Goal: Use online tool/utility: Utilize a website feature to perform a specific function

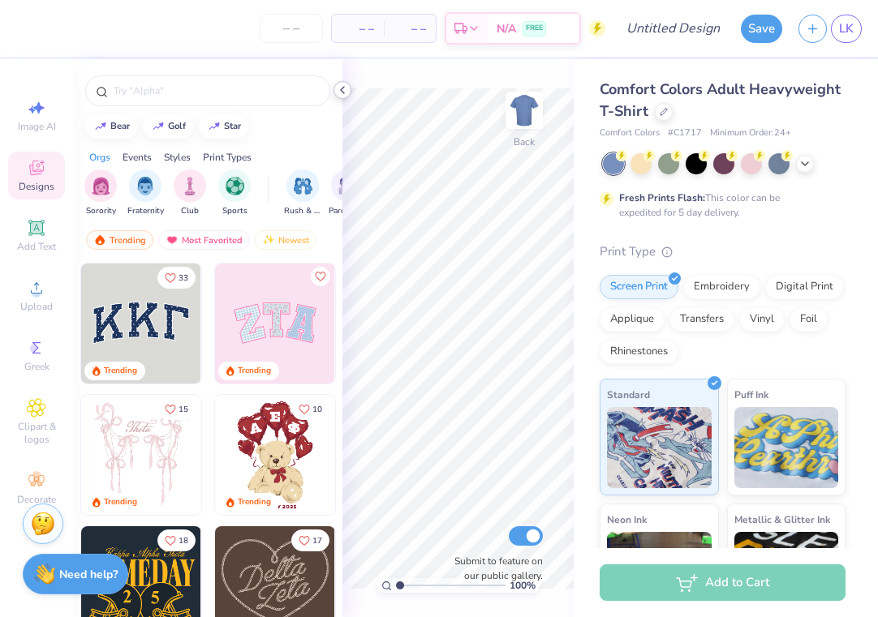
click at [339, 85] on icon at bounding box center [342, 90] width 13 height 13
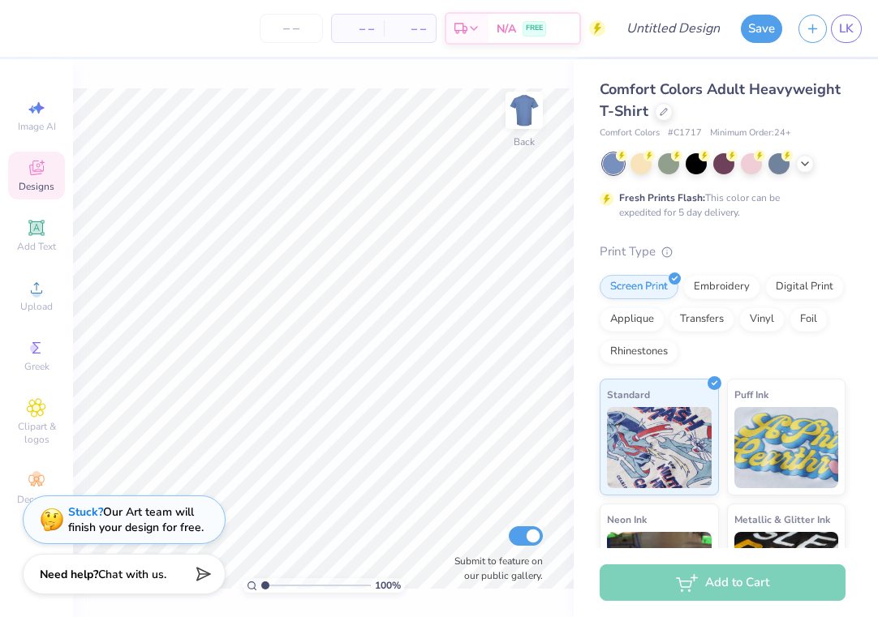
click at [860, 36] on div "LK" at bounding box center [845, 29] width 31 height 28
click at [849, 34] on span "LK" at bounding box center [846, 28] width 15 height 19
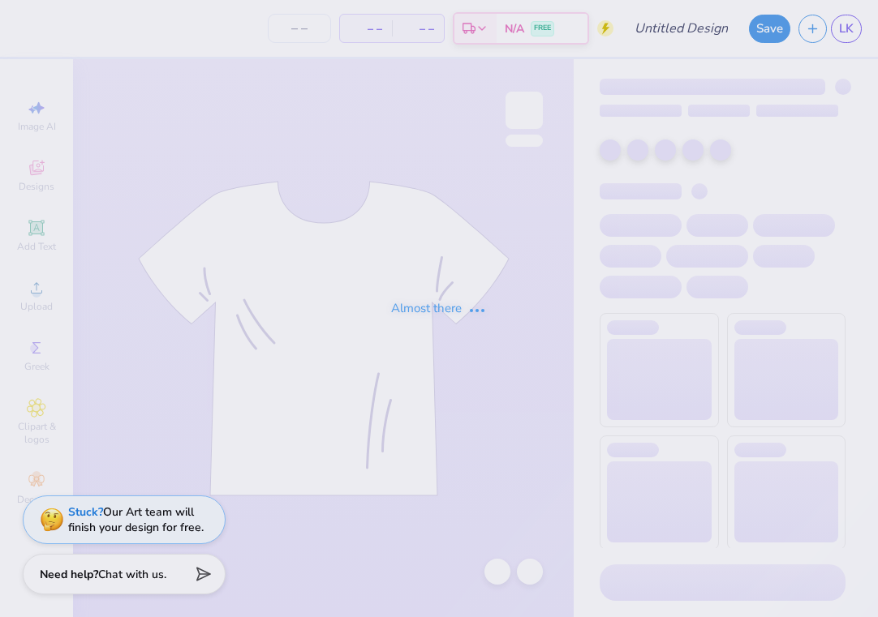
type input "House girls 25"
type input "24"
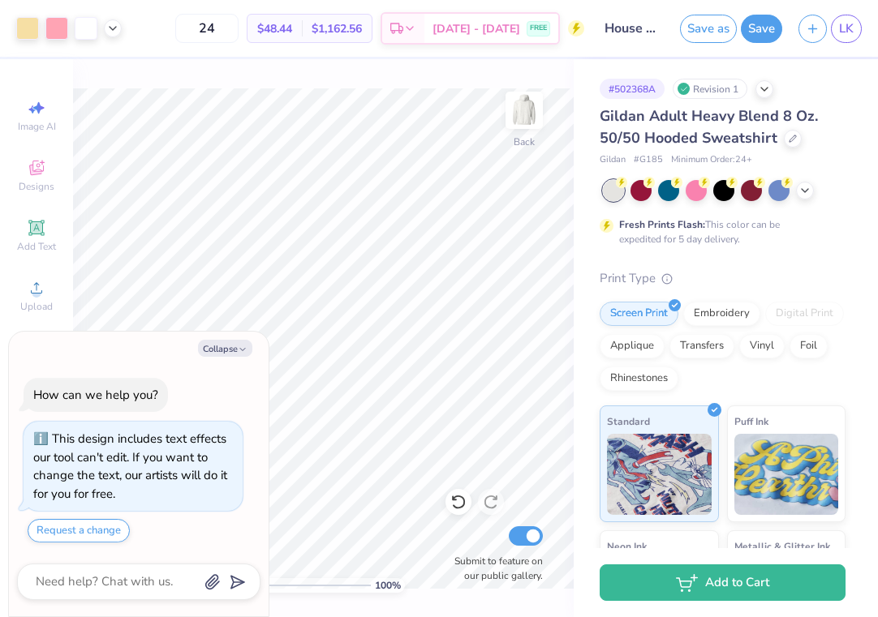
click at [649, 388] on div "Screen Print Embroidery Digital Print Applique Transfers Vinyl Foil Rhinestones" at bounding box center [722, 346] width 246 height 89
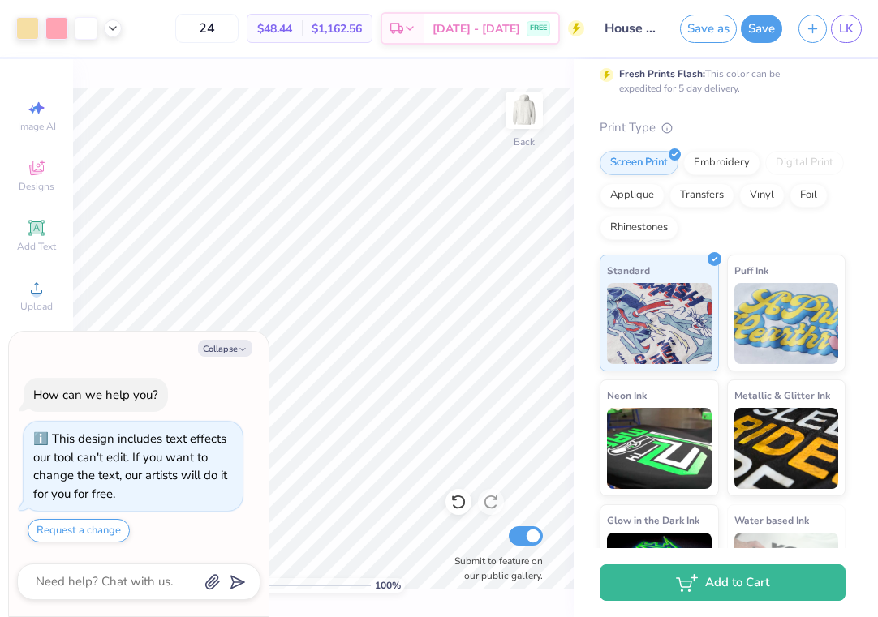
scroll to position [224, 0]
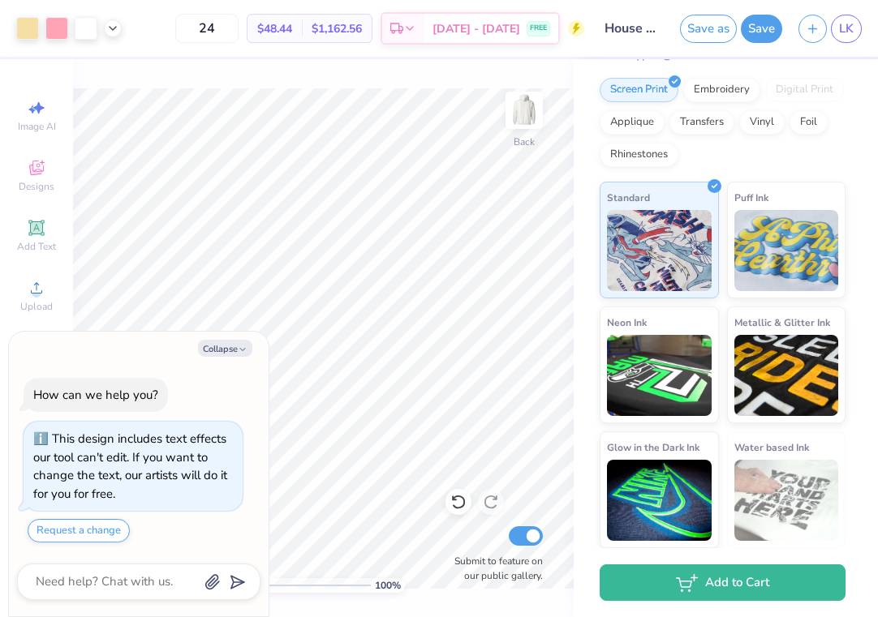
click at [268, 340] on div "Collapse How can we help you? This design includes text effects our tool can't …" at bounding box center [139, 474] width 260 height 285
click at [267, 348] on div "Collapse How can we help you? This design includes text effects our tool can't …" at bounding box center [139, 474] width 260 height 285
drag, startPoint x: 267, startPoint y: 345, endPoint x: 257, endPoint y: 345, distance: 9.7
click at [266, 345] on div "Collapse How can we help you? This design includes text effects our tool can't …" at bounding box center [139, 474] width 260 height 285
drag, startPoint x: 234, startPoint y: 375, endPoint x: 159, endPoint y: 371, distance: 74.7
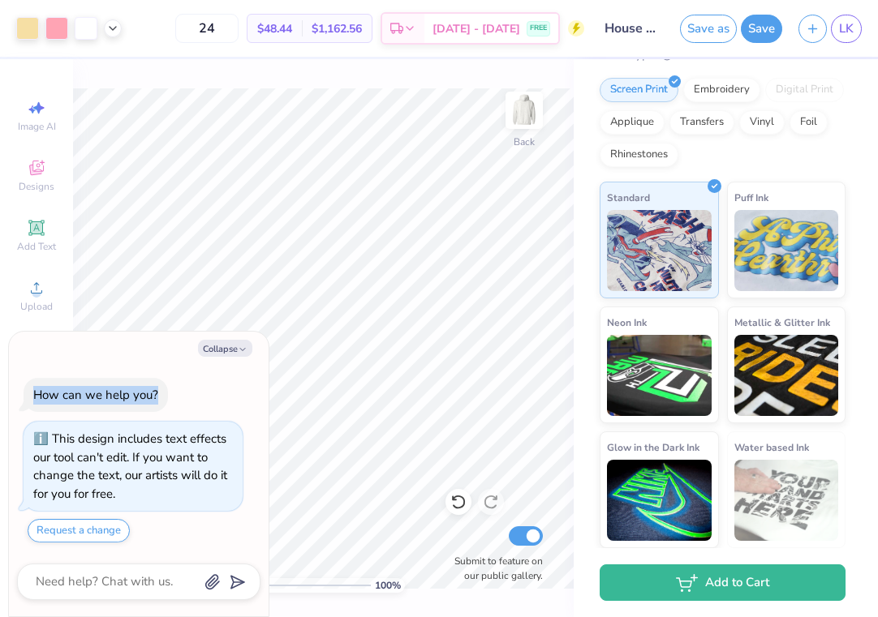
click at [164, 373] on div "How can we help you? This design includes text effects our tool can't edit. If …" at bounding box center [138, 460] width 243 height 191
click at [160, 362] on div "Collapse How can we help you? This design includes text effects our tool can't …" at bounding box center [139, 474] width 260 height 285
click at [242, 350] on icon "button" at bounding box center [243, 350] width 10 height 10
type textarea "x"
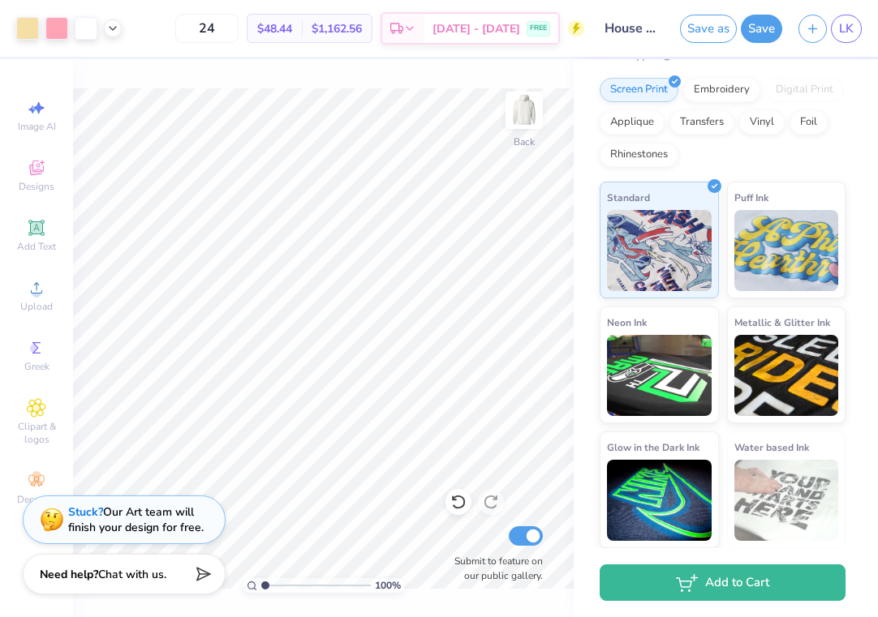
type input "1.03"
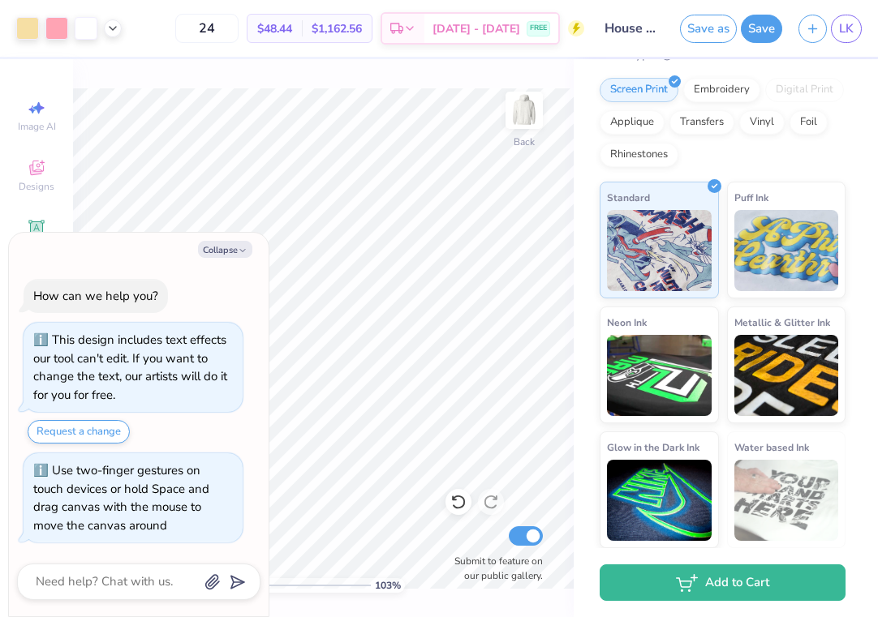
type textarea "x"
type input "2.26"
drag, startPoint x: 264, startPoint y: 587, endPoint x: 278, endPoint y: 589, distance: 13.9
click at [278, 589] on input "range" at bounding box center [315, 585] width 109 height 15
click at [224, 239] on div "Collapse How can we help you? This design includes text effects our tool can't …" at bounding box center [139, 425] width 260 height 384
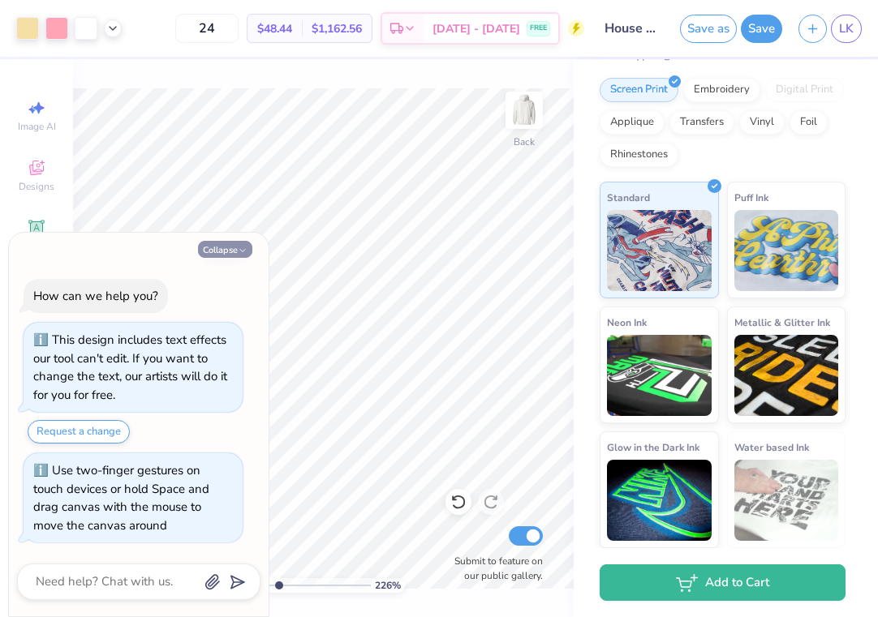
click at [225, 250] on button "Collapse" at bounding box center [225, 249] width 54 height 17
type textarea "x"
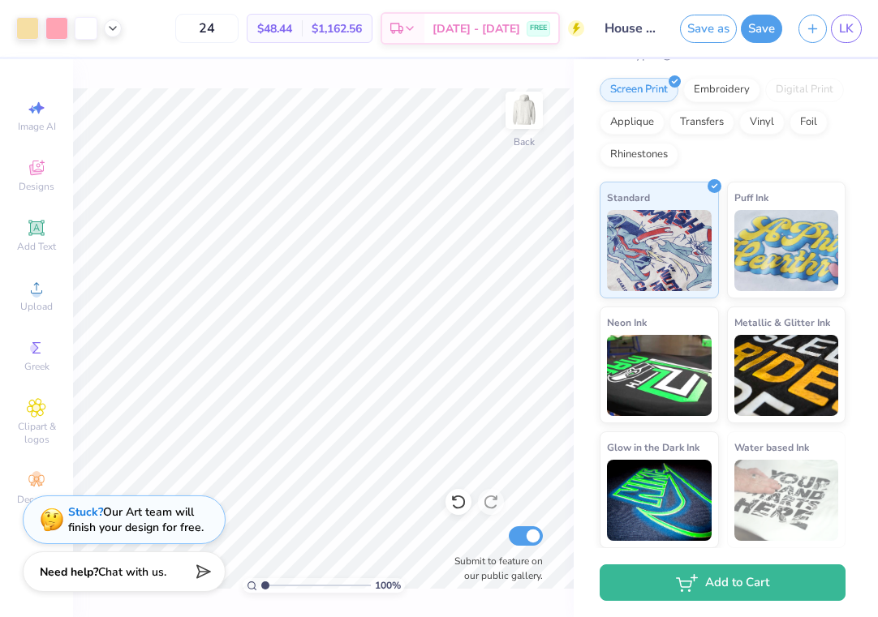
drag, startPoint x: 285, startPoint y: 585, endPoint x: 174, endPoint y: 573, distance: 111.7
click at [261, 578] on input "range" at bounding box center [315, 585] width 109 height 15
type input "1"
drag, startPoint x: 284, startPoint y: 584, endPoint x: 208, endPoint y: 580, distance: 75.5
click at [261, 580] on input "range" at bounding box center [315, 585] width 109 height 15
